Goal: Task Accomplishment & Management: Manage account settings

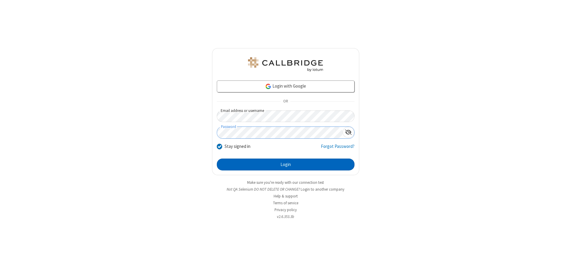
click at [285, 165] on button "Login" at bounding box center [286, 165] width 138 height 12
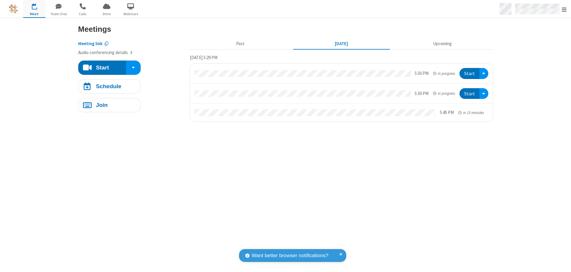
click at [564, 9] on span "Open menu" at bounding box center [563, 10] width 5 height 6
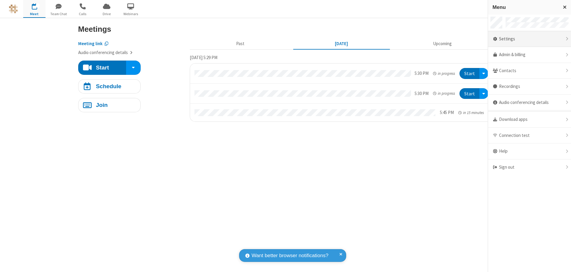
click at [529, 39] on div "Settings" at bounding box center [529, 39] width 83 height 16
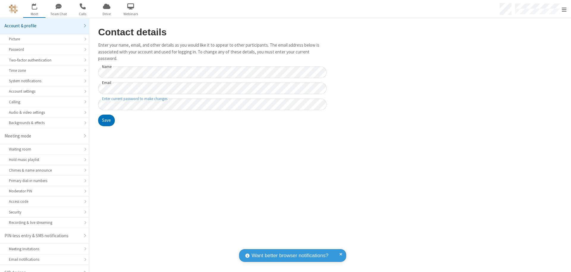
scroll to position [8, 0]
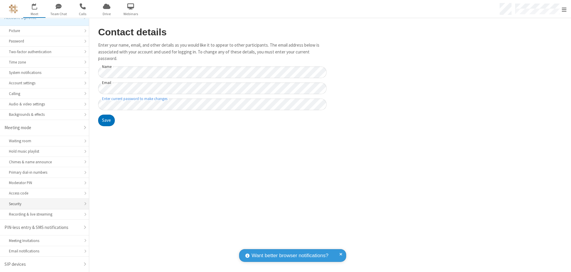
click at [42, 204] on div "Security" at bounding box center [44, 204] width 71 height 6
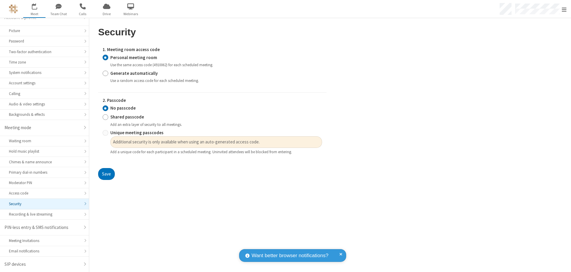
click at [105, 73] on input "Generate automatically" at bounding box center [106, 73] width 6 height 6
radio input "true"
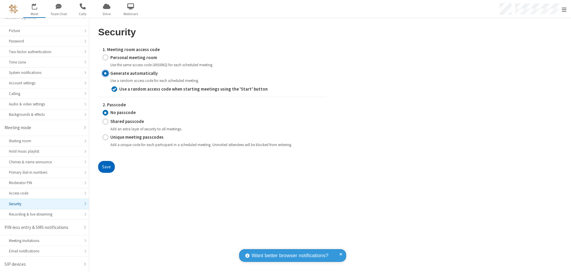
click at [106, 167] on button "Save" at bounding box center [106, 167] width 17 height 12
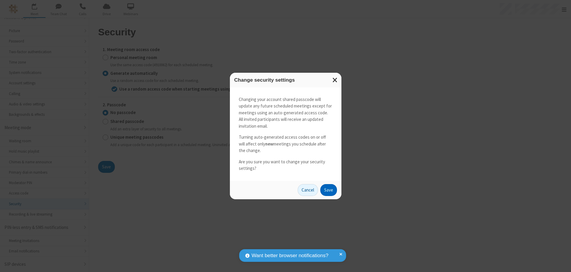
click at [328, 190] on button "Save" at bounding box center [328, 190] width 17 height 12
